Goal: Task Accomplishment & Management: Use online tool/utility

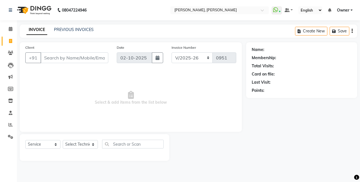
select select "5749"
select select "service"
click at [249, 137] on div "Name: Membership: Total Visits: Card on file: Last Visit: Points:" at bounding box center [303, 101] width 115 height 118
click at [275, 11] on icon at bounding box center [275, 10] width 5 height 6
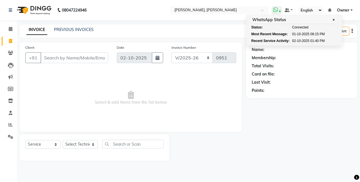
click at [275, 11] on icon at bounding box center [275, 10] width 5 height 6
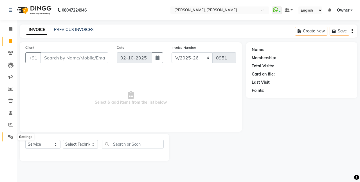
click at [11, 137] on icon at bounding box center [10, 136] width 5 height 4
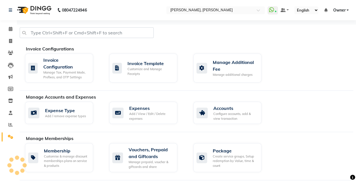
select select "service"
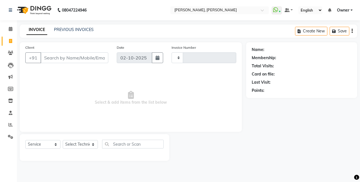
type input "0951"
select select "5749"
click at [276, 9] on icon at bounding box center [275, 10] width 5 height 6
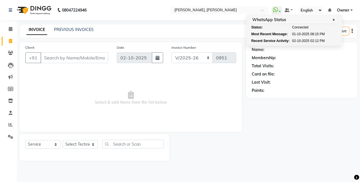
click at [254, 112] on div "Name: Membership: Total Visits: Card on file: Last Visit: Points:" at bounding box center [303, 101] width 115 height 118
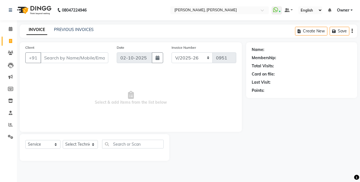
click at [181, 94] on span "Select & add items from the list below" at bounding box center [130, 98] width 211 height 56
click at [291, 155] on div "Name: Membership: Total Visits: Card on file: Last Visit: Points:" at bounding box center [303, 101] width 115 height 118
drag, startPoint x: 284, startPoint y: 134, endPoint x: 251, endPoint y: 154, distance: 37.8
click at [251, 154] on div "Name: Membership: Total Visits: Card on file: Last Visit: Points:" at bounding box center [303, 101] width 115 height 118
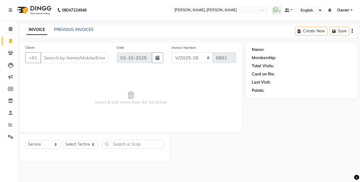
click at [251, 154] on div "Name: Membership: Total Visits: Card on file: Last Visit: Points:" at bounding box center [303, 101] width 115 height 118
click at [10, 53] on icon at bounding box center [10, 53] width 5 height 4
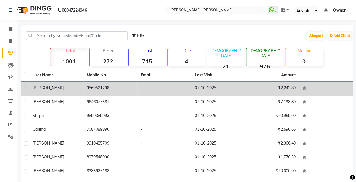
click at [36, 85] on span "Ruchi" at bounding box center [48, 87] width 31 height 5
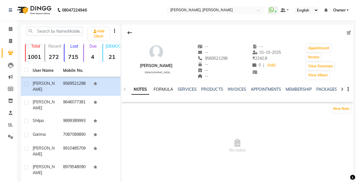
click at [168, 87] on link "FORMULA" at bounding box center [163, 89] width 19 height 5
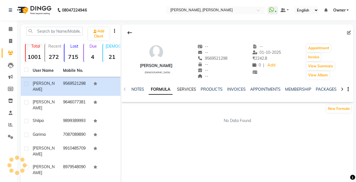
click at [187, 88] on link "SERVICES" at bounding box center [186, 89] width 19 height 5
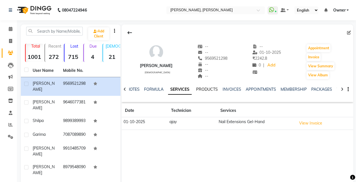
click at [203, 87] on link "PRODUCTS" at bounding box center [207, 89] width 22 height 5
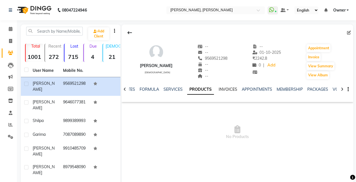
click at [226, 89] on link "INVOICES" at bounding box center [227, 89] width 19 height 5
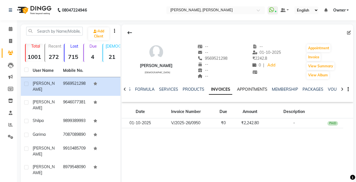
click at [248, 88] on link "APPOINTMENTS" at bounding box center [252, 89] width 30 height 5
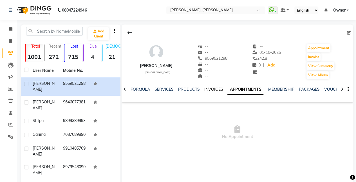
click at [213, 89] on link "INVOICES" at bounding box center [213, 89] width 19 height 5
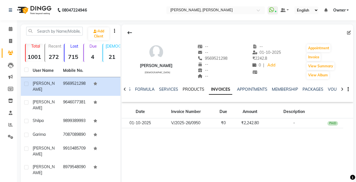
click at [192, 88] on link "PRODUCTS" at bounding box center [194, 89] width 22 height 5
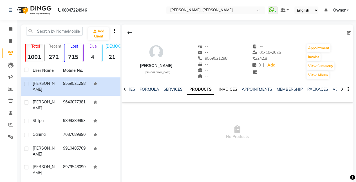
click at [223, 91] on link "INVOICES" at bounding box center [227, 89] width 19 height 5
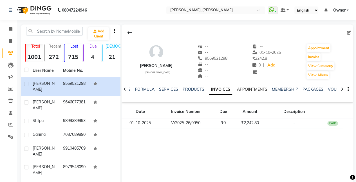
click at [251, 88] on link "APPOINTMENTS" at bounding box center [252, 89] width 30 height 5
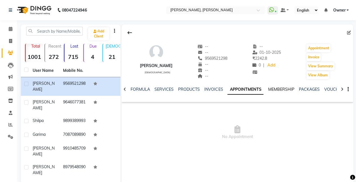
click at [276, 89] on link "MEMBERSHIP" at bounding box center [281, 89] width 26 height 5
click at [271, 88] on link "MEMBERSHIP" at bounding box center [276, 89] width 26 height 5
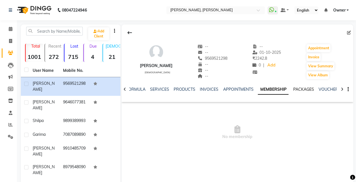
click at [298, 88] on link "PACKAGES" at bounding box center [303, 89] width 21 height 5
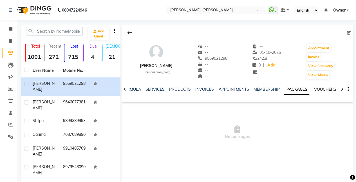
click at [323, 88] on link "VOUCHERS" at bounding box center [325, 89] width 22 height 5
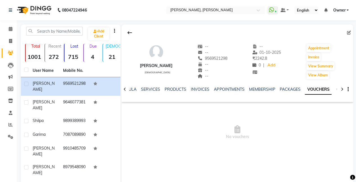
click at [336, 88] on link "GIFTCARDS" at bounding box center [347, 89] width 22 height 5
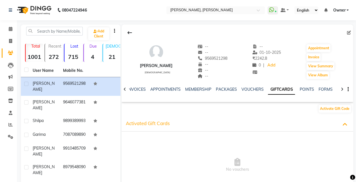
scroll to position [0, 112]
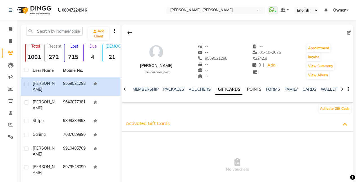
click at [248, 89] on link "POINTS" at bounding box center [254, 89] width 14 height 5
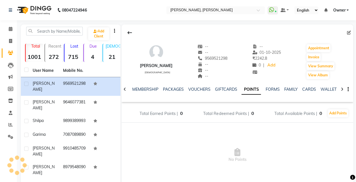
scroll to position [0, 107]
click at [267, 89] on link "FORMS" at bounding box center [273, 89] width 14 height 5
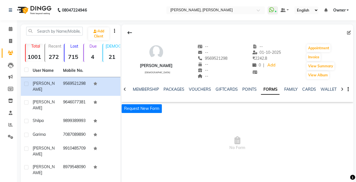
scroll to position [0, 102]
click at [247, 88] on link "POINTS" at bounding box center [249, 89] width 14 height 5
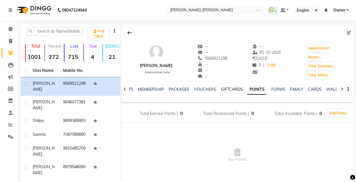
click at [228, 90] on link "GIFTCARDS" at bounding box center [231, 89] width 22 height 5
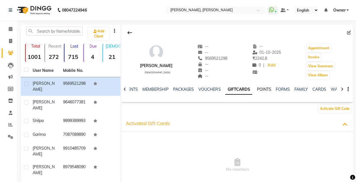
click at [258, 87] on link "POINTS" at bounding box center [263, 89] width 14 height 5
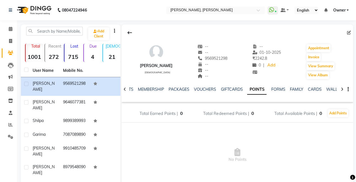
click at [258, 139] on span "No Points" at bounding box center [236, 155] width 231 height 56
click at [289, 88] on link "FAMILY" at bounding box center [295, 89] width 13 height 5
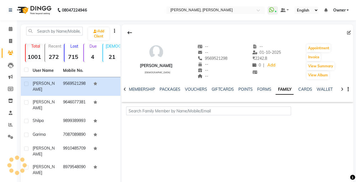
scroll to position [0, 97]
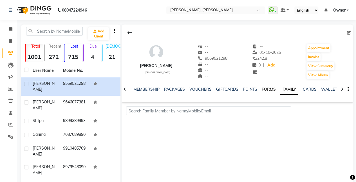
click at [264, 89] on link "FORMS" at bounding box center [268, 89] width 14 height 5
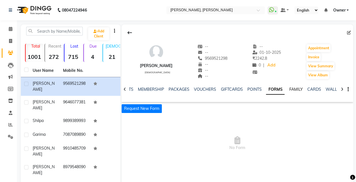
click at [291, 88] on link "FAMILY" at bounding box center [295, 89] width 13 height 5
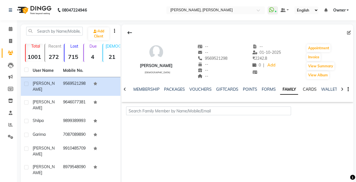
click at [303, 91] on link "CARDS" at bounding box center [309, 89] width 14 height 5
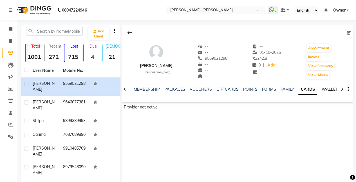
click at [325, 88] on link "WALLET" at bounding box center [329, 89] width 16 height 5
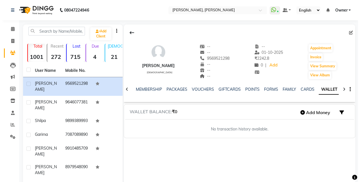
scroll to position [0, 88]
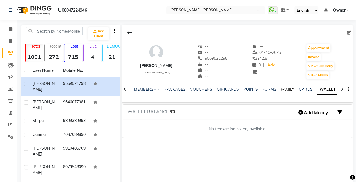
click at [284, 89] on link "FAMILY" at bounding box center [286, 89] width 13 height 5
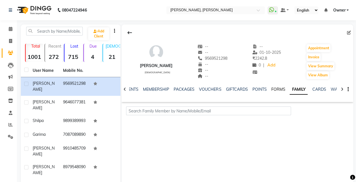
click at [273, 89] on link "FORMS" at bounding box center [278, 89] width 14 height 5
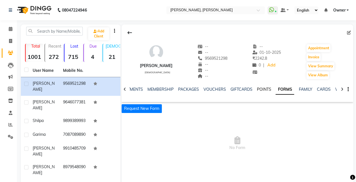
click at [260, 89] on link "POINTS" at bounding box center [263, 89] width 14 height 5
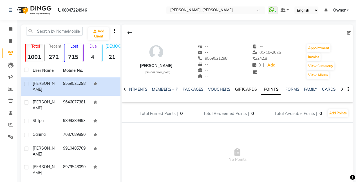
click at [247, 88] on link "GIFTCARDS" at bounding box center [246, 89] width 22 height 5
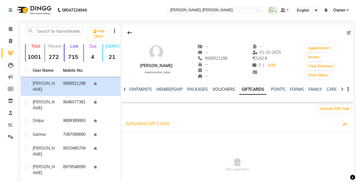
click at [223, 88] on link "VOUCHERS" at bounding box center [223, 89] width 22 height 5
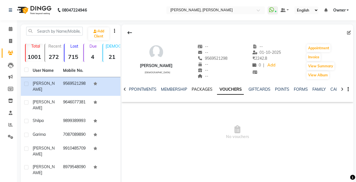
click at [200, 88] on link "PACKAGES" at bounding box center [202, 89] width 21 height 5
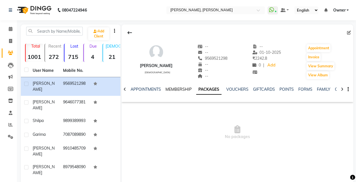
click at [178, 87] on link "MEMBERSHIP" at bounding box center [178, 89] width 26 height 5
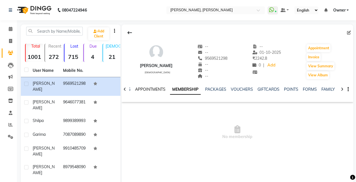
click at [157, 90] on link "APPOINTMENTS" at bounding box center [150, 89] width 30 height 5
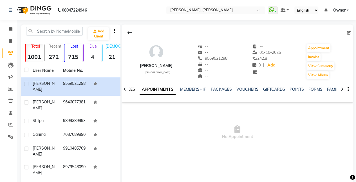
click at [129, 88] on div "NOTES FORMULA SERVICES PRODUCTS INVOICES APPOINTMENTS MEMBERSHIP PACKAGES VOUCH…" at bounding box center [236, 89] width 231 height 19
click at [129, 88] on link "INVOICES" at bounding box center [125, 89] width 19 height 5
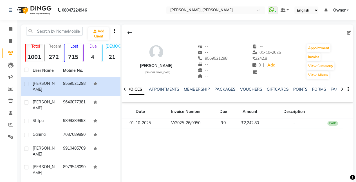
click at [125, 88] on icon at bounding box center [124, 89] width 3 height 4
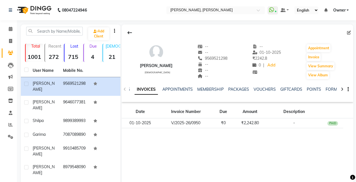
click at [125, 88] on div "NOTES FORMULA SERVICES PRODUCTS INVOICES APPOINTMENTS MEMBERSHIP PACKAGES VOUCH…" at bounding box center [236, 89] width 231 height 19
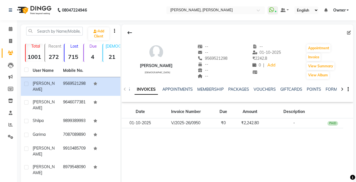
click at [125, 88] on div "NOTES FORMULA SERVICES PRODUCTS INVOICES APPOINTMENTS MEMBERSHIP PACKAGES VOUCH…" at bounding box center [236, 89] width 231 height 19
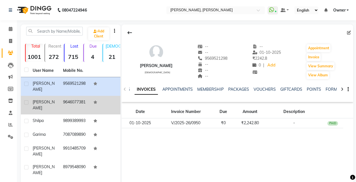
click at [101, 101] on td at bounding box center [105, 105] width 30 height 19
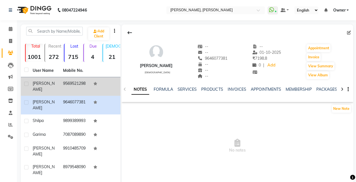
click at [94, 83] on icon at bounding box center [95, 83] width 4 height 3
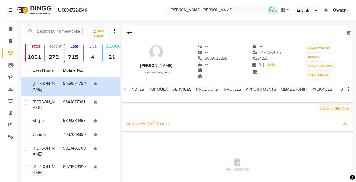
click at [273, 11] on icon at bounding box center [271, 10] width 5 height 6
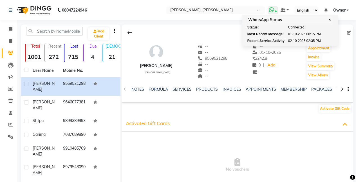
click at [273, 11] on icon at bounding box center [271, 10] width 5 height 6
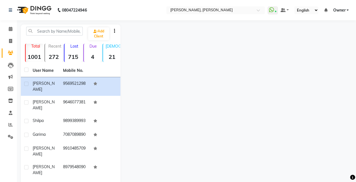
select select "service"
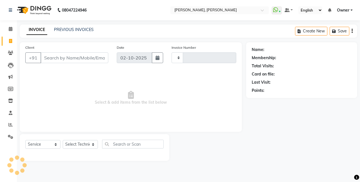
type input "0951"
select select "5749"
click at [10, 54] on icon at bounding box center [10, 53] width 5 height 4
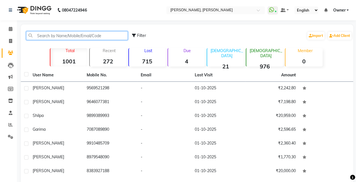
click at [78, 35] on input "text" at bounding box center [77, 35] width 102 height 9
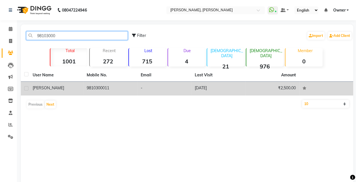
type input "98103000"
click at [107, 91] on td "9810300011" at bounding box center [110, 89] width 54 height 14
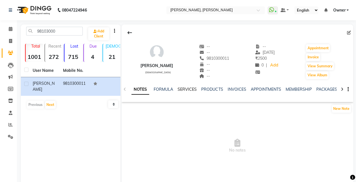
click at [188, 90] on link "SERVICES" at bounding box center [186, 89] width 19 height 5
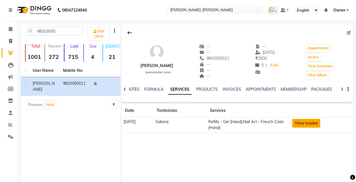
click at [301, 121] on button "View Invoice" at bounding box center [306, 123] width 28 height 9
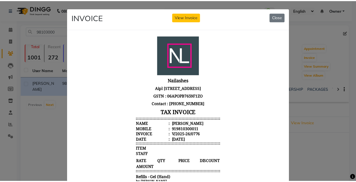
scroll to position [118, 0]
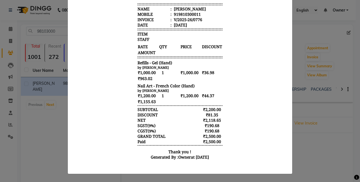
click at [321, 150] on ngb-modal-window "INVOICE View Invoice Close" at bounding box center [180, 91] width 360 height 182
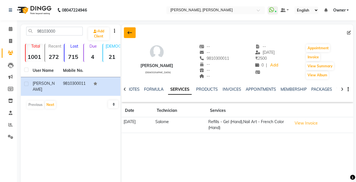
click at [131, 34] on icon at bounding box center [129, 32] width 4 height 4
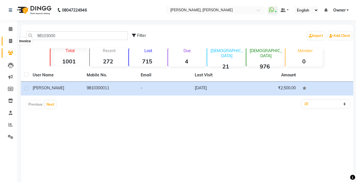
click at [10, 41] on icon at bounding box center [10, 41] width 3 height 4
select select "service"
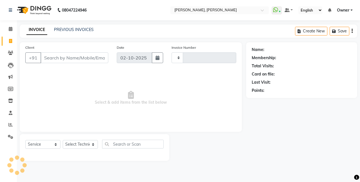
type input "0951"
select select "5749"
click at [65, 28] on link "PREVIOUS INVOICES" at bounding box center [74, 29] width 40 height 5
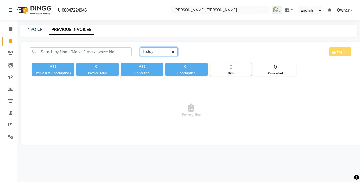
click at [162, 49] on select "Today Yesterday Custom Range" at bounding box center [159, 51] width 38 height 9
select select "yesterday"
click at [140, 47] on select "Today Yesterday Custom Range" at bounding box center [159, 51] width 38 height 9
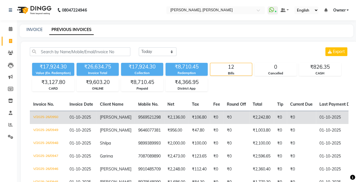
click at [143, 121] on td "9569521298" at bounding box center [149, 117] width 29 height 13
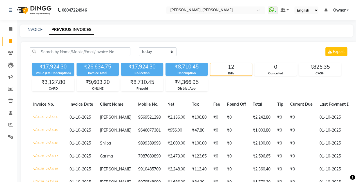
click at [28, 60] on div "Today Yesterday Custom Range Export" at bounding box center [189, 53] width 327 height 13
click at [39, 31] on link "INVOICE" at bounding box center [34, 29] width 16 height 5
select select "service"
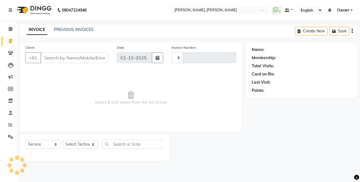
type input "0951"
select select "5749"
click at [11, 51] on icon at bounding box center [10, 53] width 5 height 4
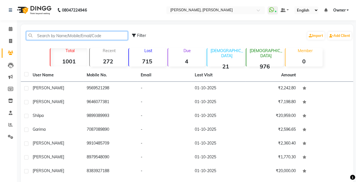
click at [43, 34] on input "text" at bounding box center [77, 35] width 102 height 9
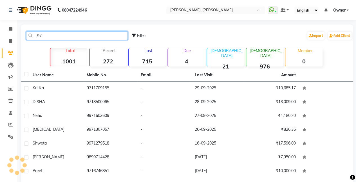
type input "9"
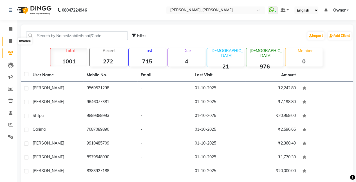
click at [11, 39] on span at bounding box center [11, 41] width 10 height 6
select select "5749"
select select "service"
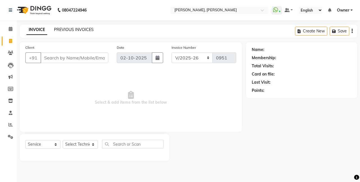
click at [70, 28] on link "PREVIOUS INVOICES" at bounding box center [74, 29] width 40 height 5
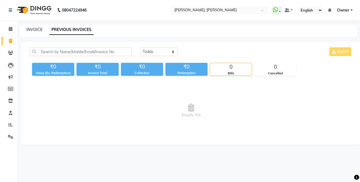
click at [38, 30] on link "INVOICE" at bounding box center [34, 29] width 16 height 5
select select "service"
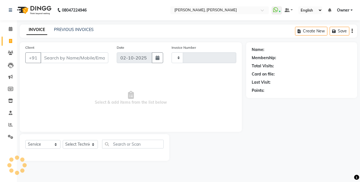
type input "0951"
select select "5749"
click at [12, 53] on icon at bounding box center [10, 53] width 5 height 4
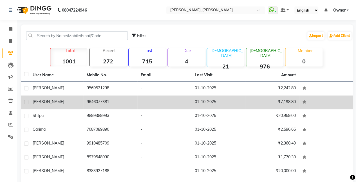
click at [87, 100] on td "9646077381" at bounding box center [110, 102] width 54 height 14
click at [299, 100] on td at bounding box center [326, 102] width 54 height 14
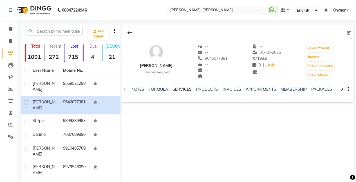
click at [181, 90] on link "SERVICES" at bounding box center [181, 89] width 19 height 5
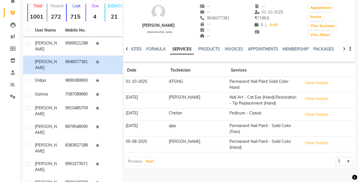
scroll to position [41, 0]
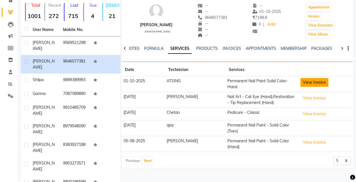
click at [312, 82] on button "View Invoice" at bounding box center [314, 82] width 28 height 9
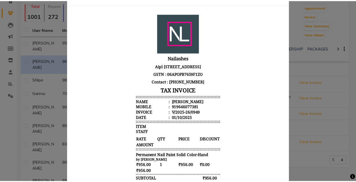
scroll to position [0, 0]
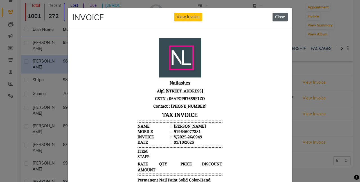
click at [274, 17] on button "Close" at bounding box center [280, 17] width 15 height 9
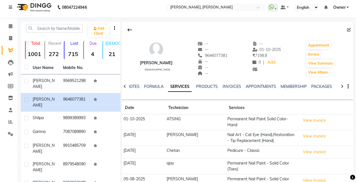
scroll to position [3, 0]
click at [127, 29] on button at bounding box center [130, 30] width 12 height 11
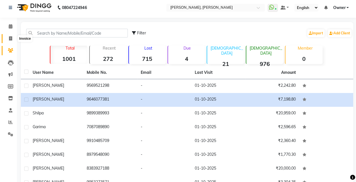
click at [10, 37] on icon at bounding box center [10, 38] width 3 height 4
select select "service"
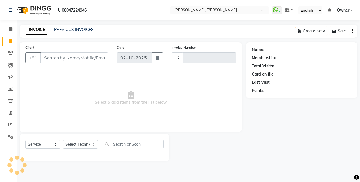
type input "0951"
select select "5749"
